Goal: Task Accomplishment & Management: Manage account settings

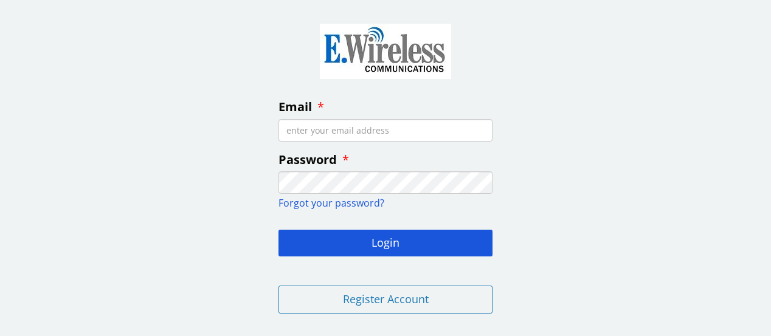
click at [364, 134] on input "Email" at bounding box center [386, 130] width 214 height 23
type input "[EMAIL_ADDRESS][DOMAIN_NAME]"
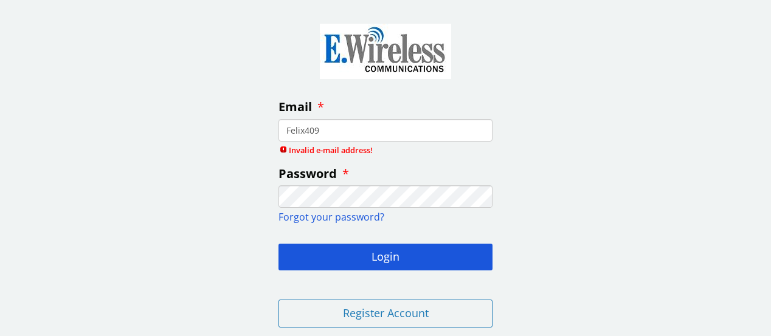
type input "Felix4099"
drag, startPoint x: 328, startPoint y: 125, endPoint x: 257, endPoint y: 144, distance: 72.9
click at [257, 144] on div "Email Felix4099 Invalid e-mail address! Password Forgot your password? Login Re…" at bounding box center [385, 173] width 771 height 328
click at [295, 131] on input "Email" at bounding box center [386, 130] width 214 height 23
type input "[EMAIL_ADDRESS][DOMAIN_NAME]"
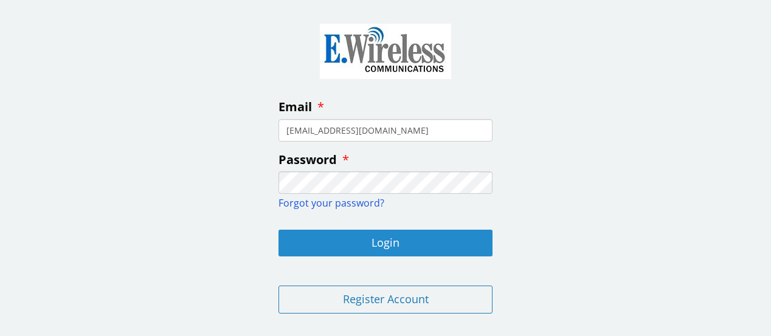
click at [375, 243] on button "Login" at bounding box center [386, 243] width 214 height 27
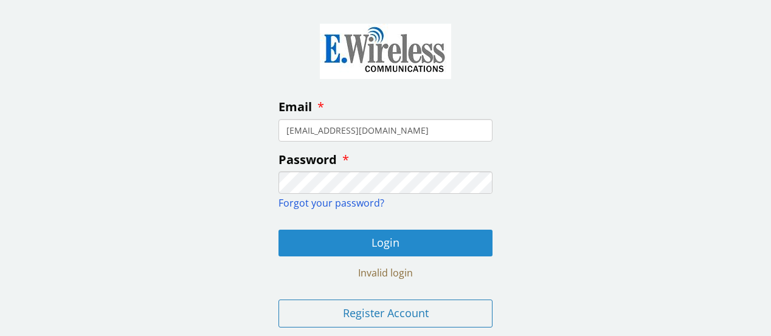
click at [375, 243] on button "Login" at bounding box center [386, 243] width 214 height 27
click at [438, 241] on button "Login" at bounding box center [386, 243] width 214 height 27
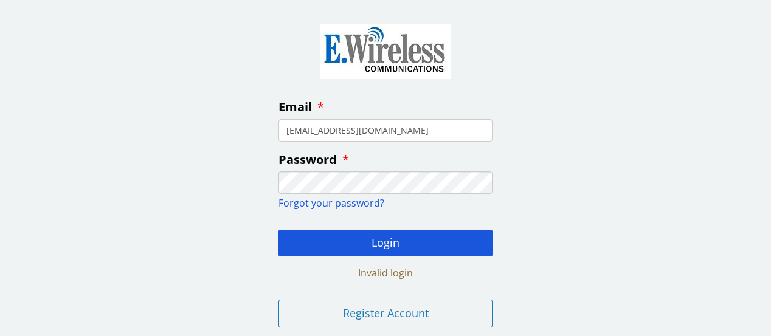
click at [348, 204] on span "Forgot your password?" at bounding box center [332, 202] width 106 height 13
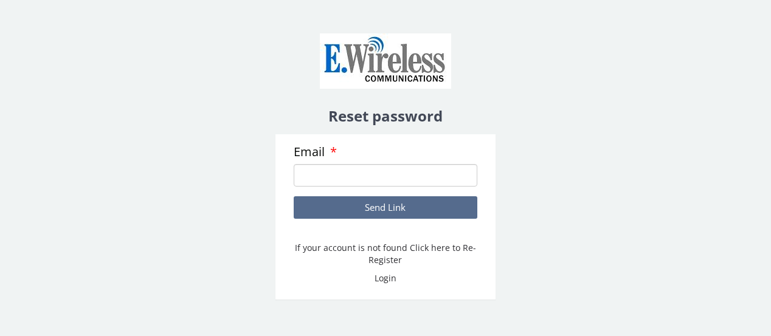
click at [351, 173] on input "Email" at bounding box center [386, 175] width 184 height 23
type input "[EMAIL_ADDRESS][DOMAIN_NAME]"
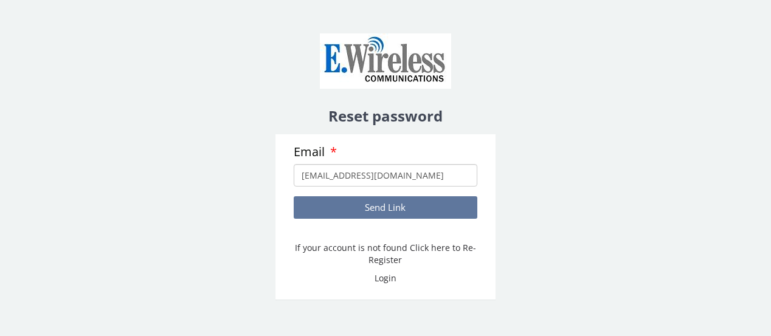
click at [354, 212] on button "Send Link" at bounding box center [386, 207] width 184 height 23
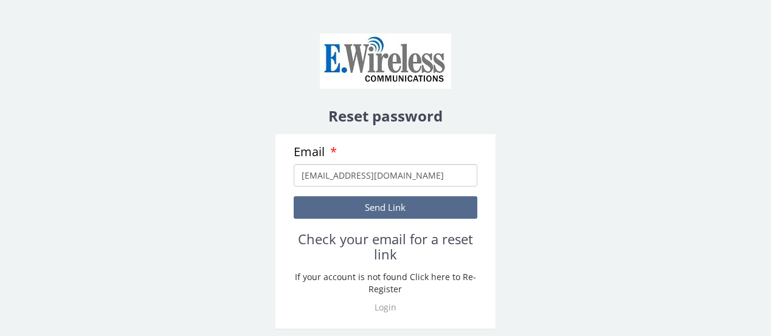
click at [389, 311] on link "Login" at bounding box center [386, 308] width 22 height 12
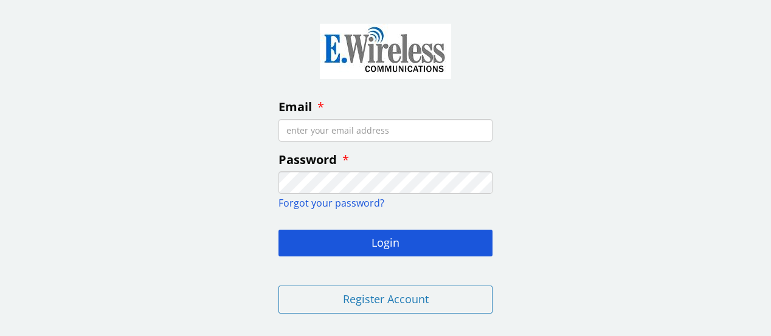
click at [360, 136] on input "Email" at bounding box center [386, 130] width 214 height 23
type input "[EMAIL_ADDRESS][DOMAIN_NAME]"
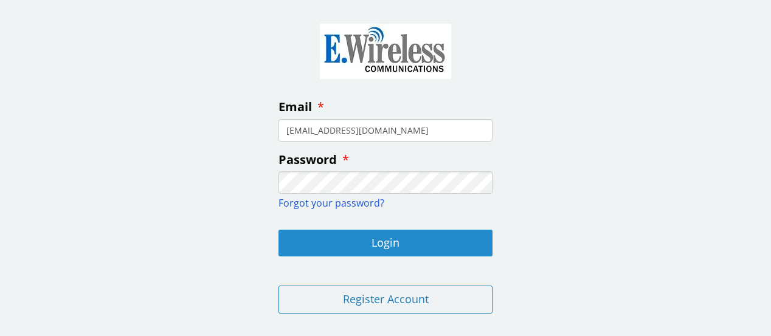
click at [463, 240] on button "Login" at bounding box center [386, 243] width 214 height 27
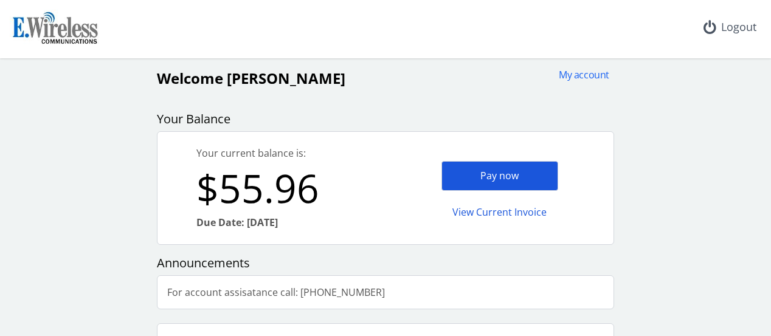
click at [455, 174] on div "Pay now" at bounding box center [499, 176] width 117 height 30
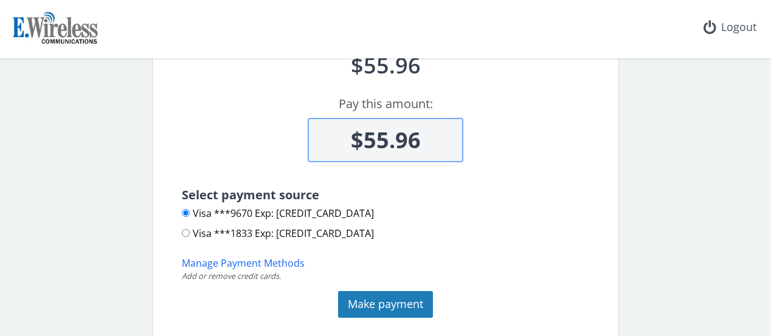
scroll to position [103, 0]
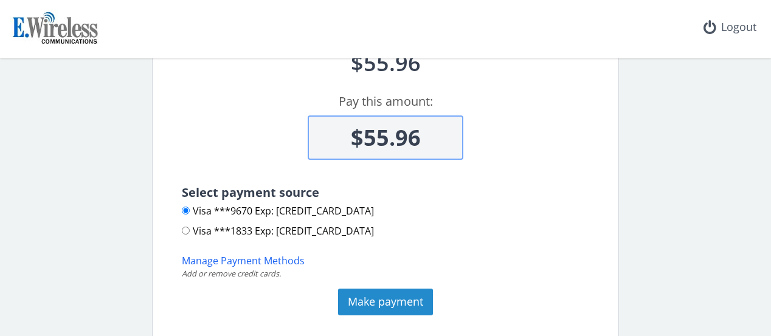
click at [396, 302] on button "Make payment" at bounding box center [385, 302] width 95 height 27
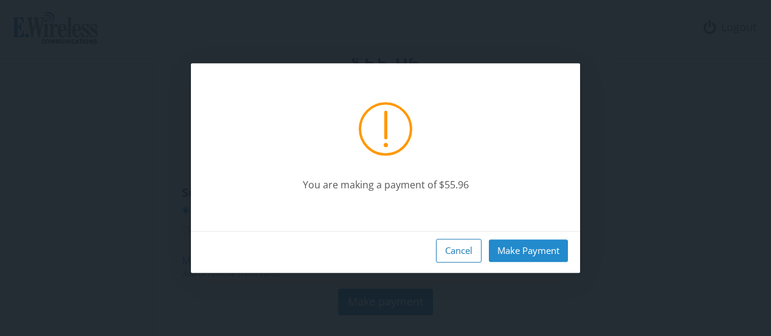
click at [524, 252] on button "Make Payment" at bounding box center [528, 251] width 79 height 23
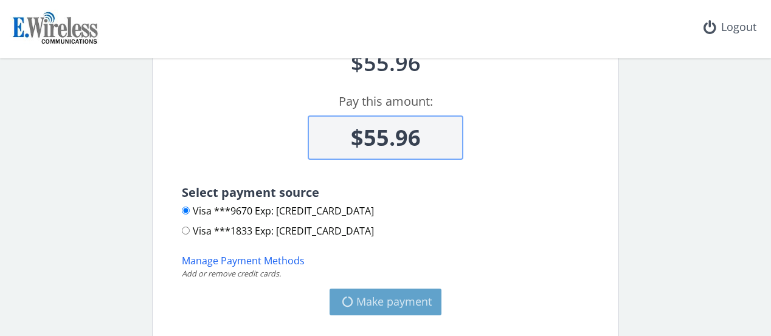
type input "$0"
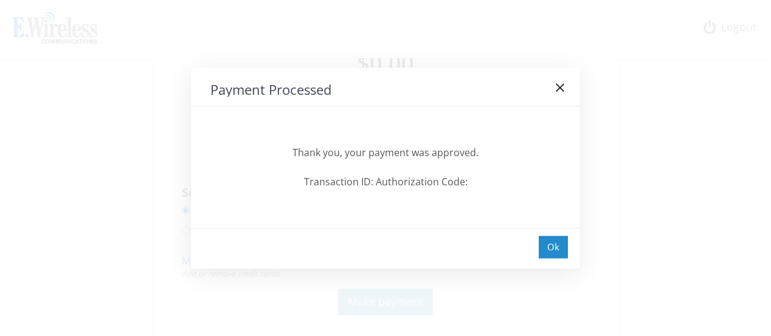
click at [557, 252] on div "Ok" at bounding box center [553, 247] width 29 height 23
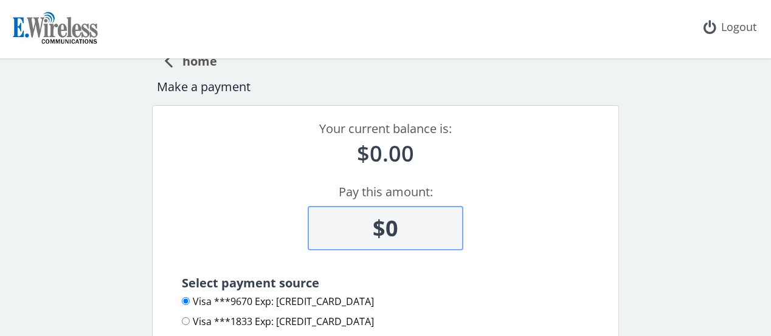
scroll to position [0, 0]
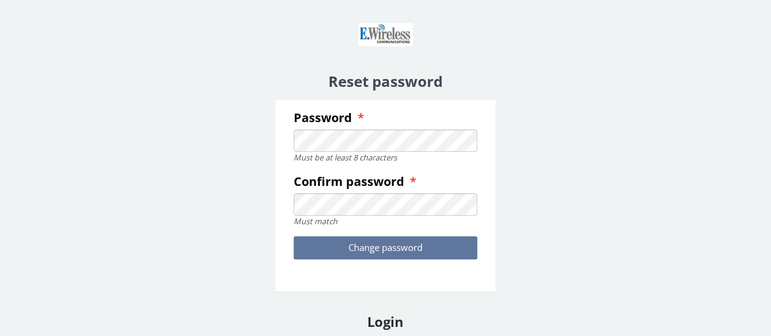
click at [396, 248] on button "Change password" at bounding box center [386, 248] width 184 height 23
